Goal: Information Seeking & Learning: Compare options

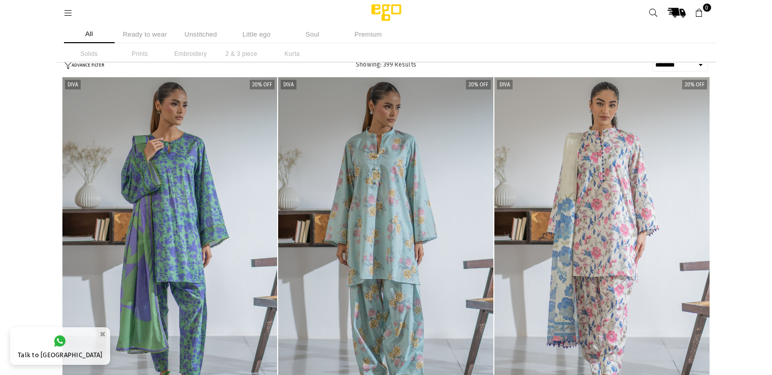
select select "******"
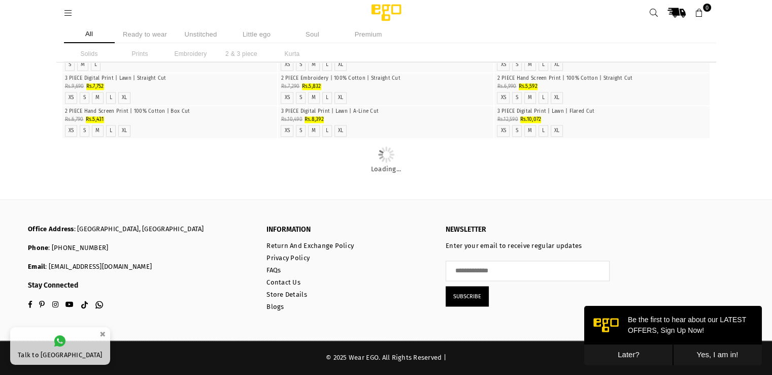
scroll to position [2531, 0]
click at [628, 353] on button "Later?" at bounding box center [628, 354] width 89 height 21
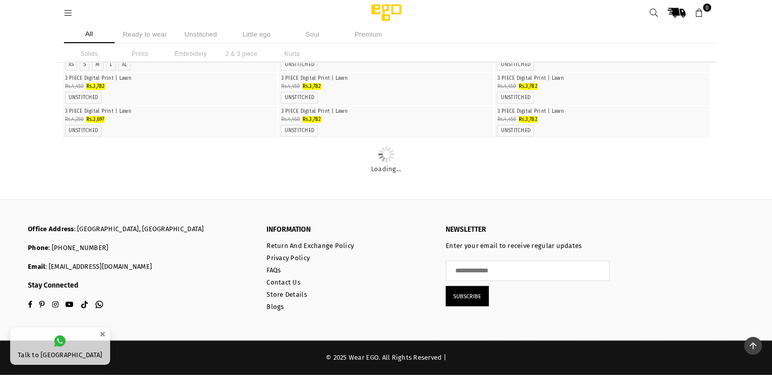
scroll to position [13369, 0]
click at [602, 7] on img "1 / 5" at bounding box center [602, 7] width 0 height 0
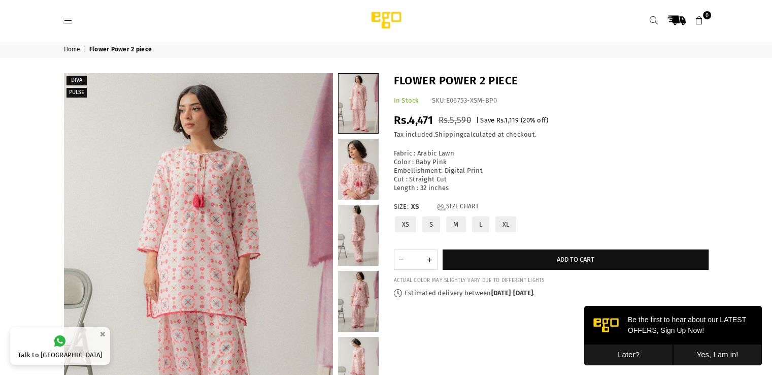
click at [419, 117] on span "Rs.4,471" at bounding box center [414, 120] width 40 height 14
copy div "Rs.4,471"
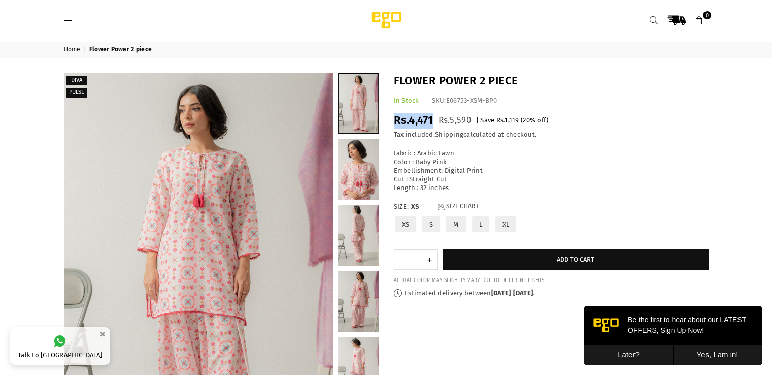
click at [656, 21] on icon at bounding box center [653, 20] width 9 height 9
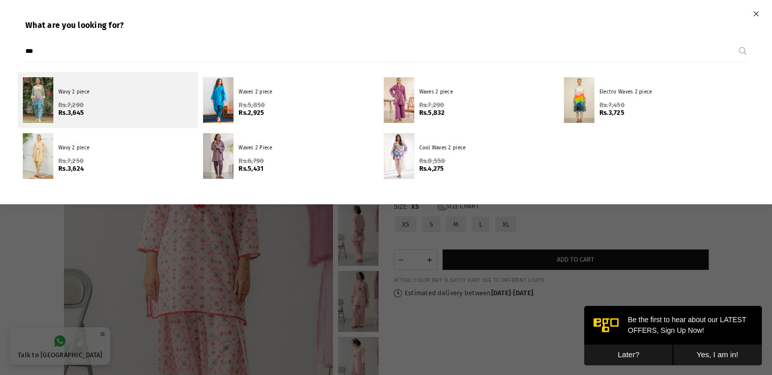
type input "***"
click at [107, 111] on span "Rs.3,645" at bounding box center [125, 113] width 135 height 8
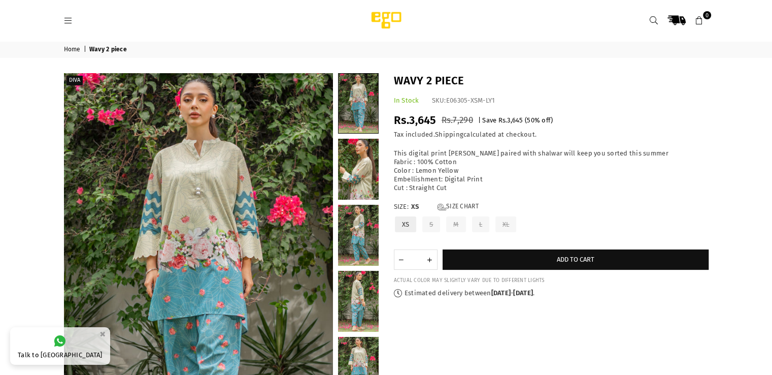
click at [433, 163] on div "This digital print kurta paired with shalwar will keep you sorted this summer F…" at bounding box center [551, 170] width 315 height 43
copy div "Fabric : 100% Cotton"
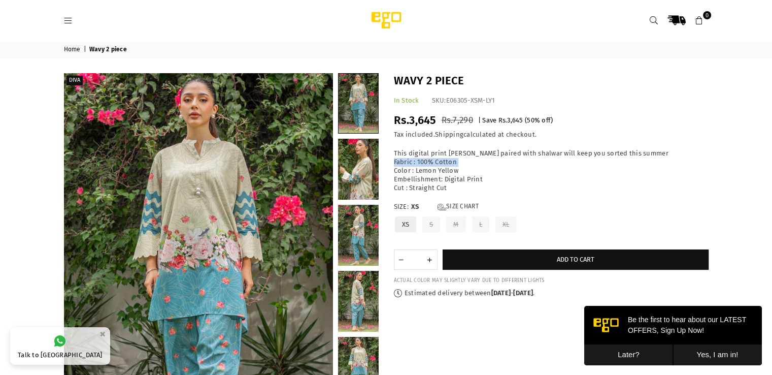
click at [658, 18] on icon at bounding box center [653, 20] width 9 height 9
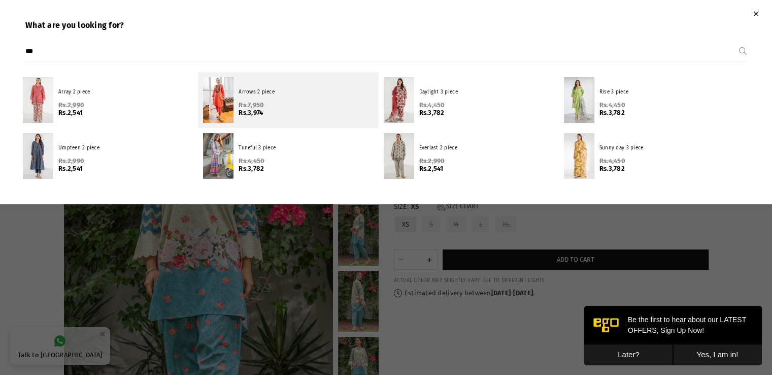
type input "***"
click at [265, 90] on p "Arrows 2 piece" at bounding box center [306, 92] width 135 height 8
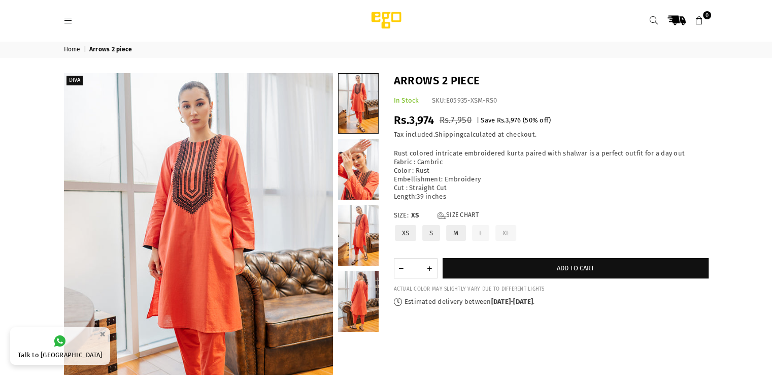
click at [427, 197] on div "Rust colored intricate embroidered kurta paired with shalwar is a perfect outfi…" at bounding box center [551, 174] width 315 height 51
copy div "Length:39 inches"
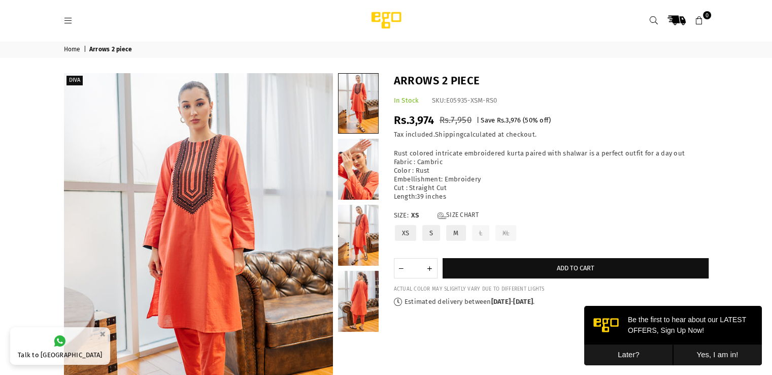
click at [516, 106] on div "Arrows 2 piece In Stock SKU: E05935-XSM-RS0 Regular price Rs.3,974 Rs.7,950 | S…" at bounding box center [551, 189] width 330 height 233
click at [650, 18] on icon at bounding box center [653, 20] width 9 height 9
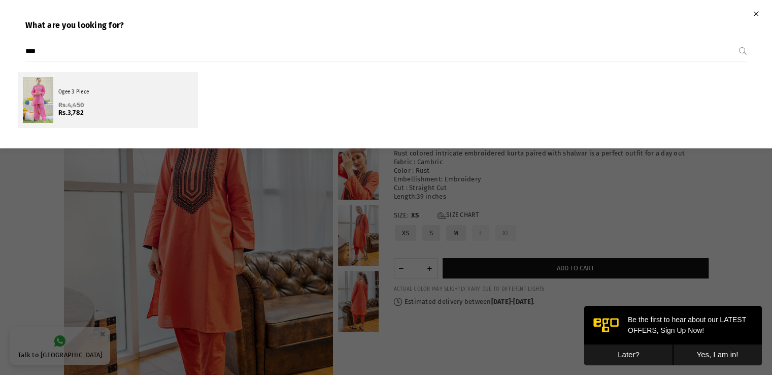
type input "****"
click at [106, 97] on div "Ogee 3 Piece Regular price Rs.4,450 Rs.3,782" at bounding box center [125, 99] width 135 height 33
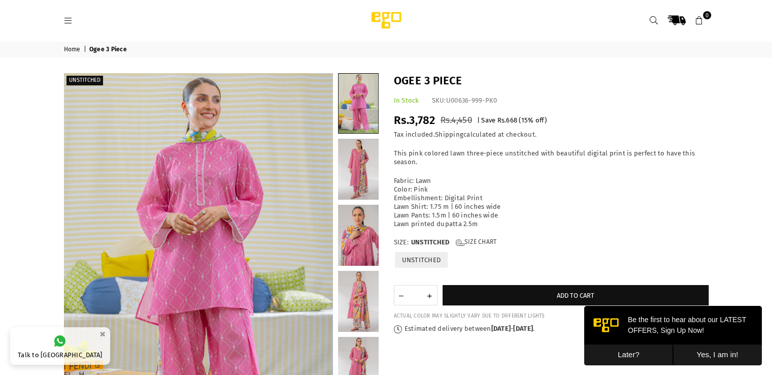
click at [432, 30] on link "Ego" at bounding box center [482, 20] width 279 height 20
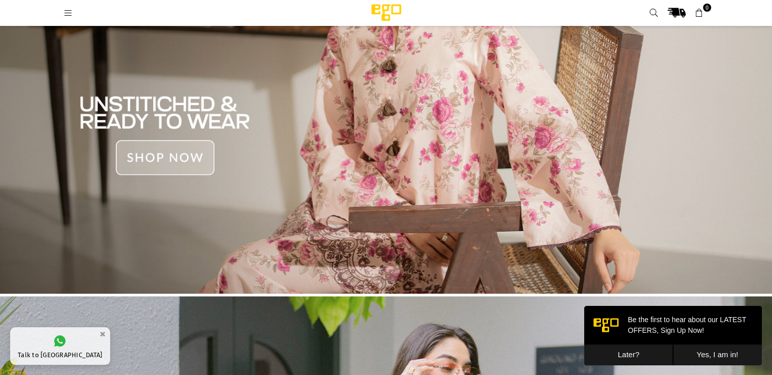
scroll to position [399, 0]
